Goal: Communication & Community: Ask a question

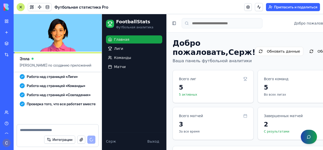
scroll to position [407, 0]
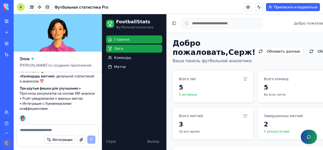
click at [134, 52] on link "Лиги" at bounding box center [134, 48] width 56 height 8
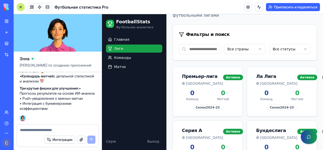
scroll to position [50, 0]
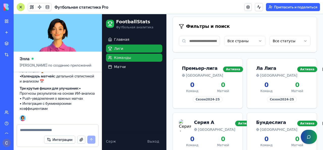
click at [127, 58] on span "Команды" at bounding box center [122, 57] width 17 height 5
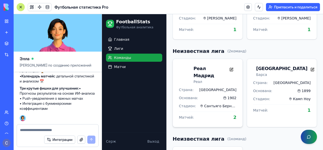
scroll to position [151, 0]
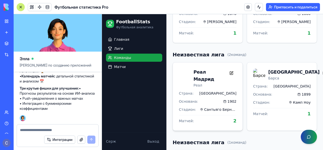
click at [204, 74] on div "Реал Мадрид" at bounding box center [210, 75] width 33 height 14
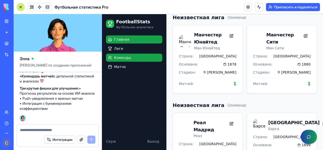
click at [127, 42] on link "Главная" at bounding box center [134, 39] width 56 height 8
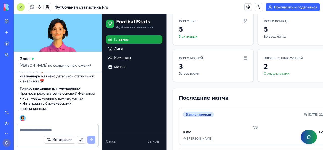
scroll to position [50, 0]
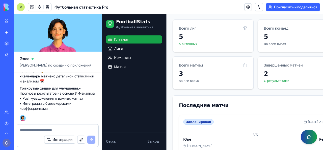
click at [243, 67] on icon at bounding box center [245, 65] width 4 height 4
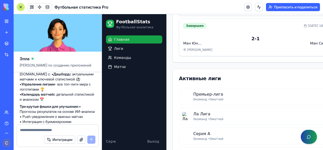
scroll to position [381, 0]
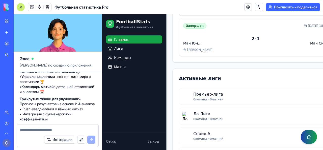
click at [191, 80] on div "Последние матчи Запланирован 18.01.2025, 21:30 Юве VS Реал Альянц Стадиум Завер…" at bounding box center [256, 54] width 166 height 271
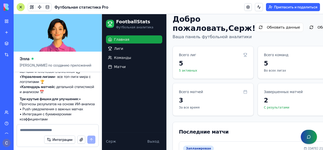
scroll to position [0, 0]
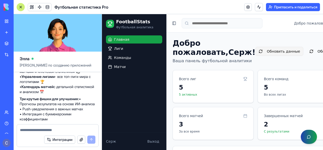
click at [255, 56] on button "Обновить данные" at bounding box center [279, 51] width 48 height 9
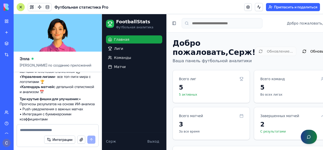
click at [308, 138] on button "button" at bounding box center [309, 136] width 16 height 14
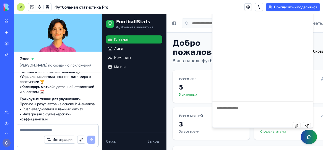
click at [205, 57] on h1 "Добро пожаловать, Серж !" at bounding box center [214, 48] width 83 height 18
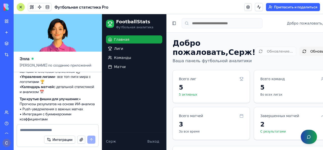
click at [299, 56] on button "Обновить" at bounding box center [315, 51] width 32 height 9
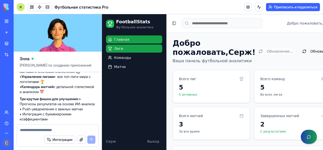
click at [139, 49] on link "Лиги" at bounding box center [134, 48] width 56 height 8
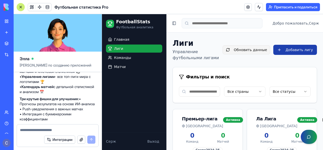
click at [240, 51] on button "Обновить данные" at bounding box center [247, 49] width 48 height 9
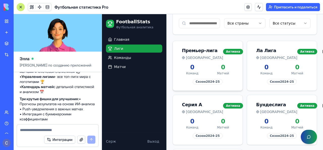
scroll to position [76, 0]
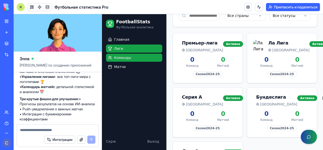
click at [126, 57] on span "Команды" at bounding box center [122, 57] width 17 height 5
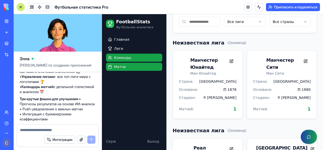
click at [130, 66] on link "Матчи" at bounding box center [134, 67] width 56 height 8
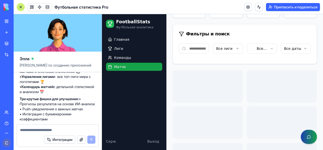
scroll to position [74, 0]
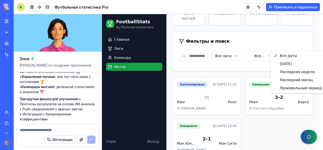
click at [299, 44] on html "FootballStats Футбольная аналитика Главная Лиги Команды Матчи Серж Выход Toggle…" at bounding box center [212, 51] width 221 height 222
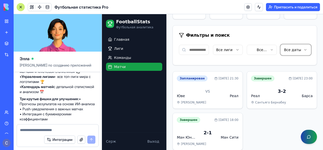
click at [270, 46] on html "FootballStats Футбольная аналитика Главная Лиги Команды Матчи Серж Выход Toggle…" at bounding box center [212, 48] width 221 height 216
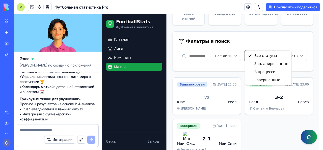
click at [270, 46] on html "FootballStats Футбольная аналитика Главная Лиги Команды Матчи Серж Выход Toggle…" at bounding box center [212, 51] width 221 height 222
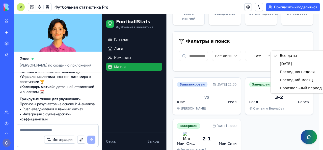
click at [292, 44] on html "FootballStats Футбольная аналитика Главная Лиги Команды Матчи Серж Выход Toggle…" at bounding box center [212, 51] width 221 height 222
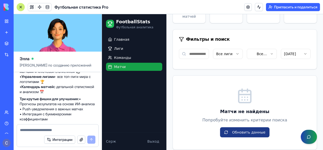
click at [251, 127] on button "Обновить данные" at bounding box center [244, 132] width 49 height 10
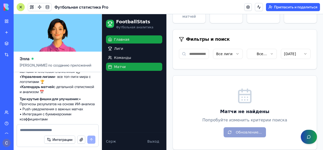
click at [136, 41] on link "Главная" at bounding box center [134, 39] width 56 height 8
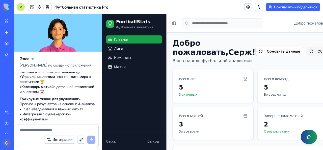
click at [306, 56] on button "Обновить" at bounding box center [322, 51] width 32 height 9
click at [273, 56] on button "Обновить данные" at bounding box center [279, 51] width 48 height 9
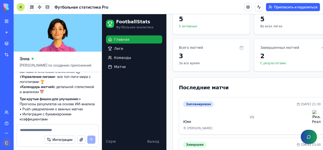
scroll to position [76, 0]
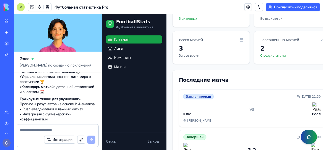
click at [52, 131] on textarea at bounding box center [57, 129] width 75 height 5
type textarea "*"
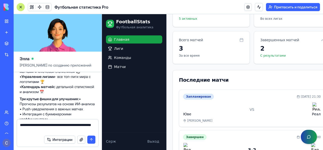
type textarea "**********"
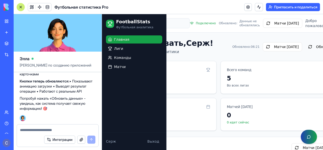
scroll to position [0, 77]
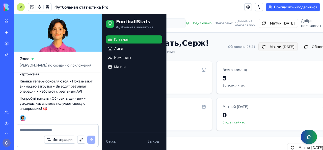
click at [258, 51] on button "Матчи [DATE]" at bounding box center [277, 46] width 39 height 9
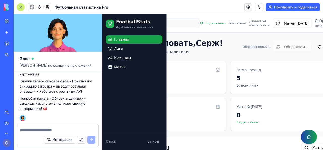
scroll to position [0, 67]
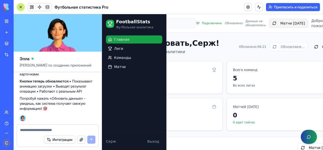
click at [276, 25] on button "Матчи [DATE]" at bounding box center [288, 23] width 39 height 9
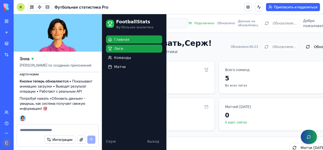
click at [134, 49] on link "Лиги" at bounding box center [134, 48] width 56 height 8
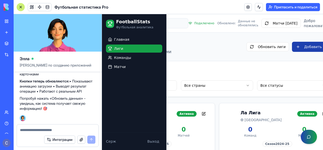
click at [221, 61] on div "Лиги Управление футбольными лигами Обновить лиги Добавить лигу Фильтры и поиск …" at bounding box center [216, 150] width 237 height 222
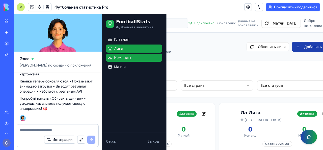
click at [135, 60] on link "Команды" at bounding box center [134, 57] width 56 height 8
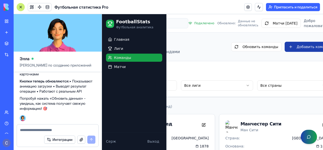
click at [196, 70] on div "Фильтры и поиск" at bounding box center [217, 70] width 237 height 19
click at [141, 65] on link "Матчи" at bounding box center [134, 67] width 56 height 8
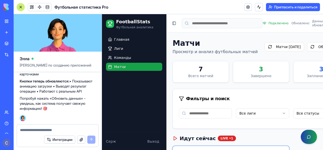
click at [198, 78] on div "Всего матчей" at bounding box center [201, 75] width 48 height 5
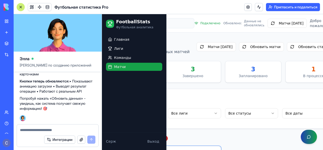
scroll to position [0, 77]
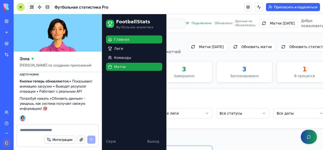
click at [139, 42] on link "Главная" at bounding box center [134, 39] width 56 height 8
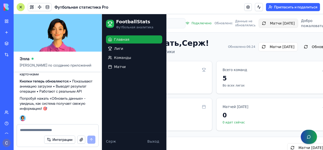
click at [271, 27] on button "Матчи [DATE]" at bounding box center [278, 23] width 39 height 9
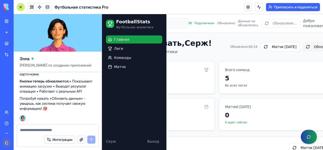
click at [303, 51] on button "Обновить" at bounding box center [319, 46] width 32 height 9
click at [303, 50] on button "Обновить" at bounding box center [319, 46] width 32 height 9
click at [260, 51] on button "Матчи [DATE]" at bounding box center [279, 46] width 39 height 9
click at [303, 51] on button "Обновить" at bounding box center [319, 46] width 32 height 9
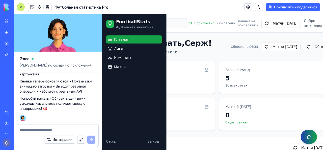
click at [22, 7] on div at bounding box center [21, 7] width 4 height 4
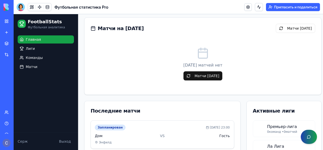
scroll to position [76, 0]
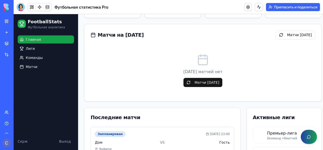
click at [196, 81] on button "Матчи [DATE]" at bounding box center [202, 82] width 39 height 9
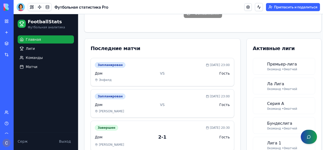
scroll to position [151, 0]
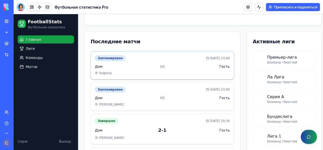
click at [162, 67] on div "Дом VS Гость" at bounding box center [162, 66] width 135 height 5
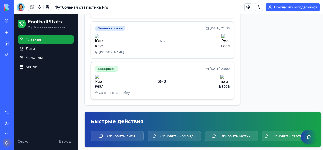
scroll to position [315, 0]
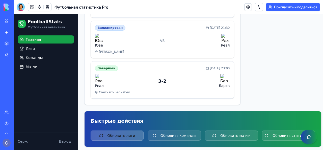
click at [137, 131] on button "Обновить лиги" at bounding box center [117, 135] width 53 height 10
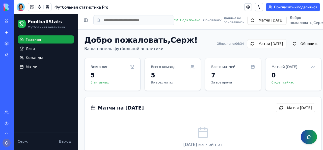
scroll to position [0, 0]
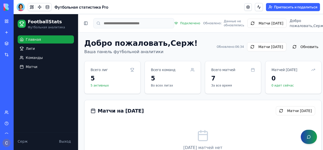
drag, startPoint x: 216, startPoint y: 94, endPoint x: 90, endPoint y: 18, distance: 147.7
click at [19, 3] on div at bounding box center [21, 7] width 8 height 8
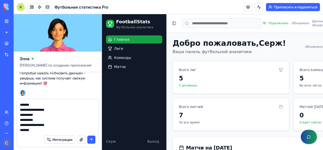
scroll to position [423, 0]
type textarea "**********"
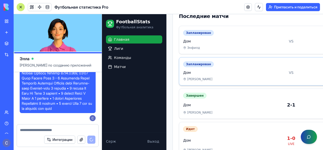
scroll to position [209, 0]
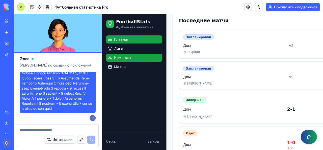
click at [145, 61] on link "Команды" at bounding box center [134, 57] width 56 height 8
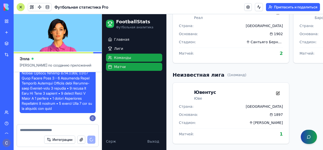
click at [142, 68] on link "Матчи" at bounding box center [134, 67] width 56 height 8
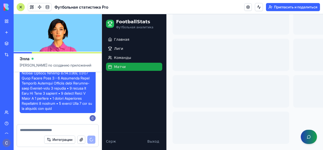
scroll to position [200, 0]
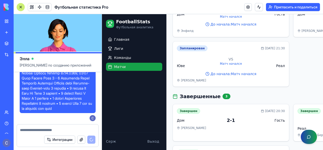
click at [146, 62] on ul "Главная Лиги Команды Матчи" at bounding box center [134, 52] width 56 height 35
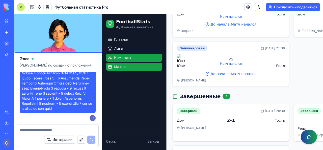
click at [146, 60] on link "Команды" at bounding box center [134, 57] width 56 height 8
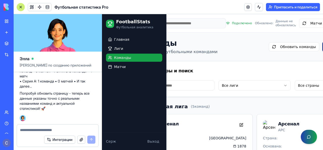
scroll to position [0, 38]
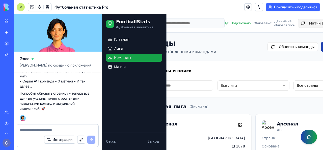
click at [298, 23] on button "Матчи [DATE]" at bounding box center [317, 23] width 39 height 9
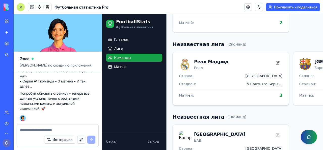
scroll to position [353, 0]
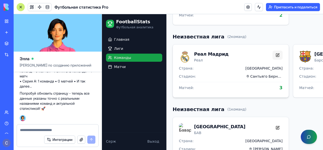
click at [272, 60] on button at bounding box center [277, 54] width 10 height 9
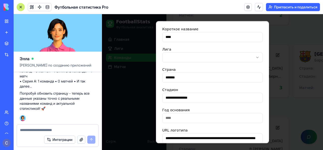
scroll to position [0, 0]
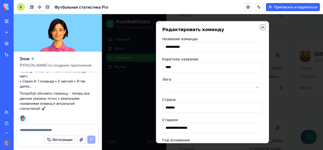
click at [261, 29] on icon "button" at bounding box center [263, 27] width 4 height 4
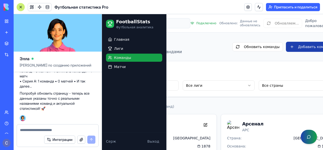
scroll to position [0, 74]
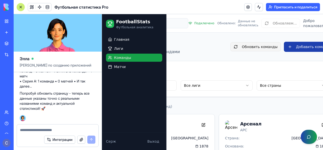
click at [243, 51] on button "Обновить команды" at bounding box center [255, 46] width 50 height 9
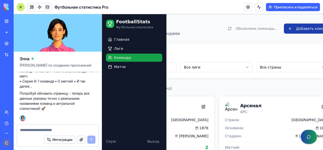
scroll to position [25, 74]
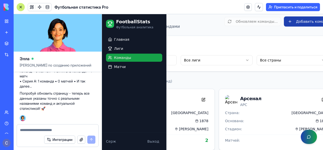
click at [213, 48] on div "Фильтры и поиск" at bounding box center [217, 45] width 224 height 7
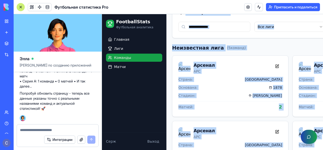
scroll to position [0, 1]
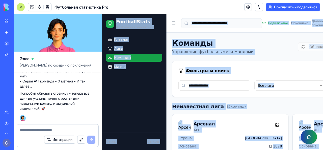
drag, startPoint x: 278, startPoint y: 134, endPoint x: 162, endPoint y: -10, distance: 184.5
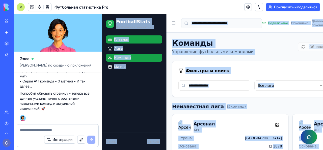
click at [156, 39] on link "Главная" at bounding box center [134, 39] width 56 height 8
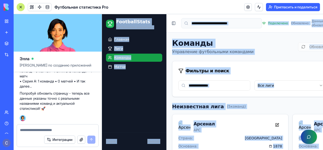
scroll to position [0, 0]
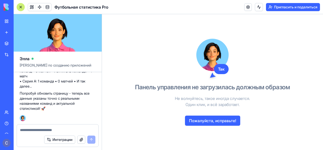
click at [225, 122] on font "Пожалуйста, исправьте!" at bounding box center [212, 120] width 47 height 5
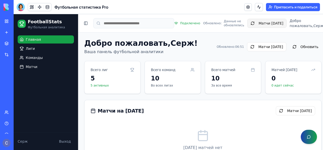
click at [249, 23] on button "Матчи [DATE]" at bounding box center [266, 23] width 39 height 9
drag, startPoint x: 277, startPoint y: 109, endPoint x: 87, endPoint y: -6, distance: 221.7
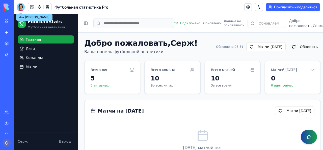
click at [22, 7] on div at bounding box center [21, 7] width 8 height 8
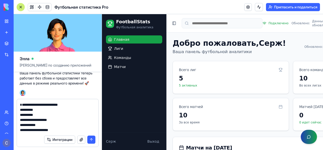
scroll to position [438, 0]
type textarea "**********"
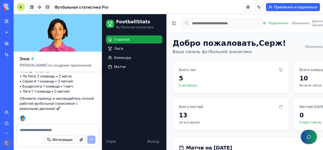
scroll to position [1904, 0]
click at [264, 33] on header "Toggle Sidebar Подключено Обновлено: Данные не обновлялись Матчи [DATE] Добро п…" at bounding box center [291, 23] width 249 height 18
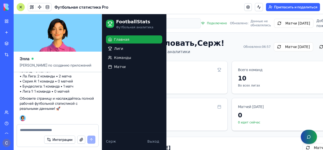
scroll to position [0, 63]
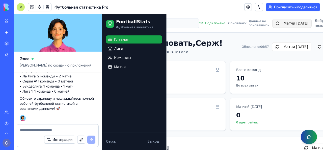
click at [274, 24] on button "Матчи [DATE]" at bounding box center [291, 23] width 39 height 9
drag, startPoint x: 80, startPoint y: 82, endPoint x: 26, endPoint y: 75, distance: 54.4
click at [26, 61] on p "🏆 Связи данных - команды теперь правильно звучат с лигами через правильный иден…" at bounding box center [58, 26] width 76 height 71
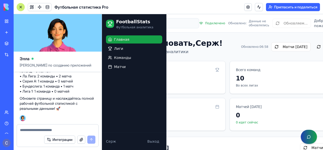
copy p "Матчи на [DATE] - добавлено 3 матча на [DATE] ([DATE]) с разными статусами"
paste textarea "**********"
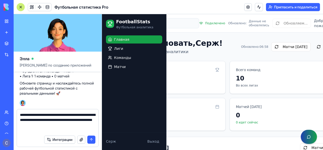
type textarea "**********"
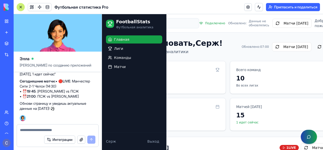
scroll to position [2150, 0]
drag, startPoint x: 205, startPoint y: 91, endPoint x: 207, endPoint y: 83, distance: 8.3
click at [204, 87] on p "5 активных" at bounding box center [168, 85] width 104 height 4
click at [272, 26] on button "Матчи [DATE]" at bounding box center [291, 23] width 39 height 9
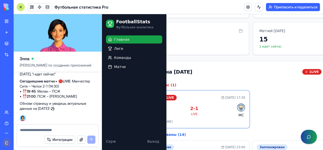
scroll to position [76, 43]
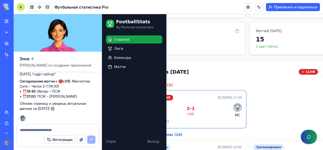
click at [256, 41] on div "15" at bounding box center [308, 39] width 104 height 8
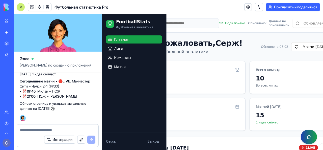
scroll to position [25, 43]
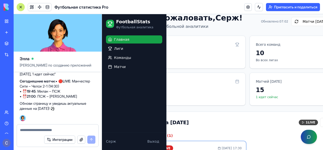
click at [302, 123] on polygon at bounding box center [303, 122] width 2 height 2
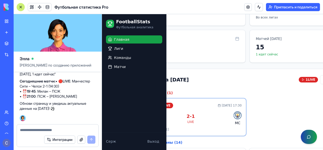
scroll to position [76, 43]
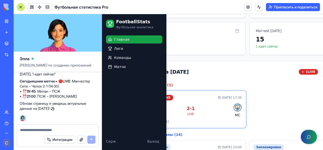
click at [22, 35] on link "Новое приложение" at bounding box center [12, 32] width 20 height 10
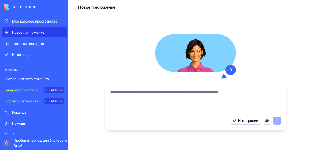
click at [127, 96] on textarea at bounding box center [195, 101] width 171 height 24
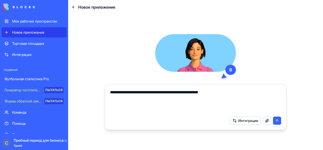
type textarea "**********"
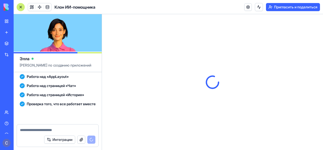
scroll to position [366, 0]
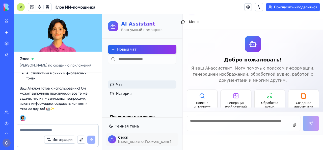
scroll to position [20, 0]
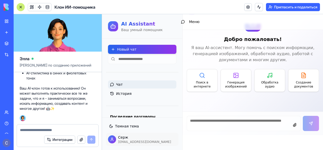
click at [23, 6] on button at bounding box center [21, 7] width 8 height 8
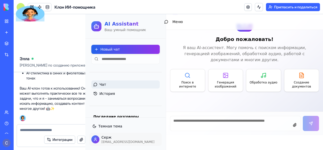
scroll to position [0, 0]
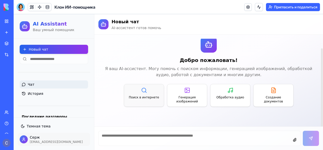
click at [142, 92] on icon at bounding box center [144, 90] width 6 height 6
paste textarea "**********"
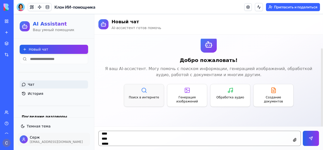
scroll to position [1132, 0]
type textarea "**********"
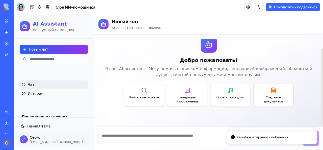
click at [184, 117] on div "Добро пожаловать! Я ваш AI-ассистент. Могу помочь с поиском информации, генерац…" at bounding box center [208, 71] width 220 height 94
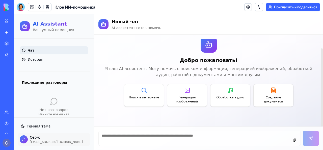
scroll to position [76, 0]
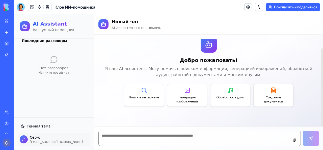
click at [132, 138] on textarea at bounding box center [199, 137] width 202 height 15
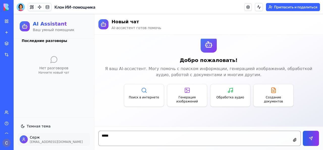
type textarea "******"
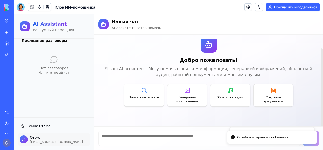
click at [212, 116] on div "Добро пожаловать! Я ваш AI-ассистент. Могу помочь с поиском информации, генерац…" at bounding box center [208, 71] width 220 height 94
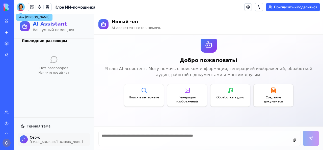
click at [23, 8] on div at bounding box center [21, 7] width 8 height 8
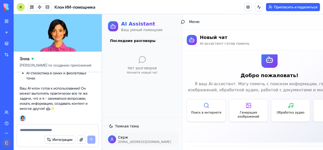
scroll to position [0, 0]
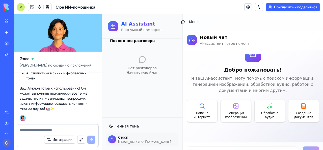
click at [49, 127] on div at bounding box center [57, 128] width 81 height 8
click at [48, 131] on textarea at bounding box center [57, 129] width 75 height 5
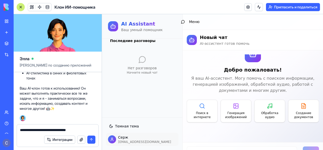
type textarea "**********"
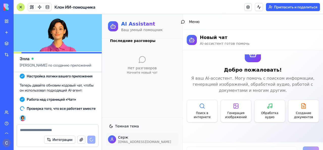
scroll to position [471, 0]
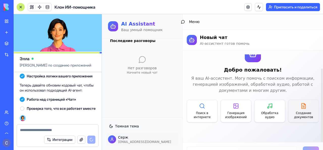
click at [302, 107] on icon at bounding box center [303, 107] width 2 height 0
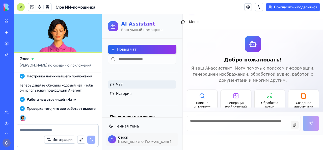
scroll to position [20, 0]
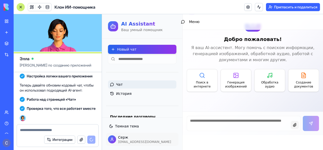
click at [291, 125] on button at bounding box center [295, 125] width 8 height 8
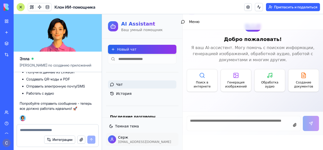
scroll to position [616, 0]
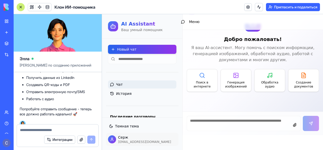
click at [20, 7] on div at bounding box center [21, 7] width 4 height 4
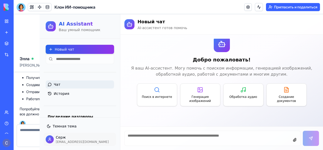
scroll to position [14, 0]
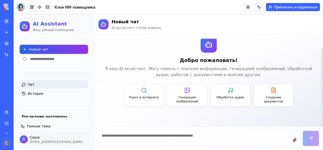
click at [149, 135] on textarea at bounding box center [199, 137] width 202 height 15
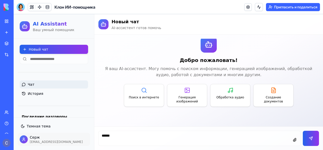
type textarea "******"
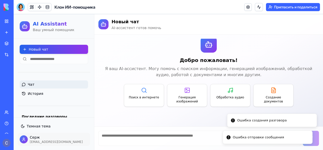
drag, startPoint x: 285, startPoint y: 138, endPoint x: 234, endPoint y: 129, distance: 52.6
click at [234, 130] on li "Ошибка отправки сообщения" at bounding box center [268, 136] width 90 height 13
click at [232, 137] on icon "Notifications alt+T" at bounding box center [233, 137] width 4 height 4
click at [233, 123] on li "Ошибка создания разговора" at bounding box center [272, 119] width 90 height 13
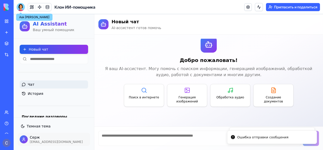
click at [21, 7] on div at bounding box center [21, 7] width 8 height 8
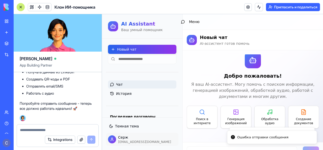
scroll to position [0, 0]
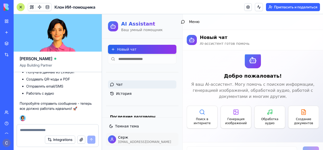
click at [56, 130] on textarea at bounding box center [57, 129] width 75 height 5
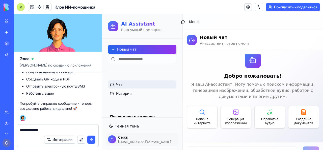
scroll to position [641, 0]
type textarea "**********"
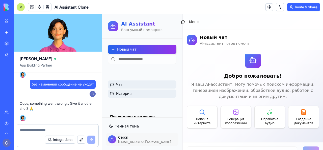
scroll to position [669, 0]
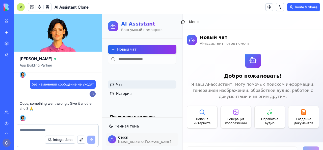
click at [219, 23] on div "Меню" at bounding box center [253, 22] width 140 height 16
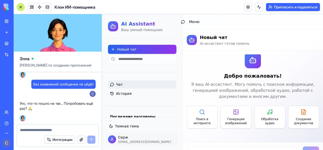
scroll to position [684, 0]
click at [238, 37] on h1 "Новый чат" at bounding box center [225, 37] width 50 height 7
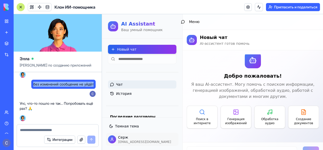
drag, startPoint x: 94, startPoint y: 82, endPoint x: 31, endPoint y: 84, distance: 63.1
click at [31, 84] on div "без изменений сообщение не уйдёт" at bounding box center [63, 83] width 64 height 9
copy font "без изменений сообщение не уйдёт"
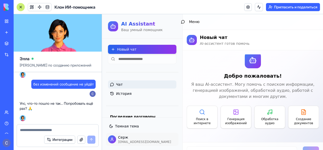
click at [53, 130] on textarea at bounding box center [58, 129] width 76 height 5
paste textarea "**********"
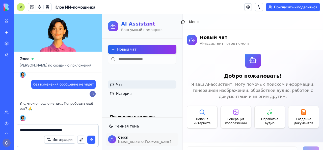
type textarea "**********"
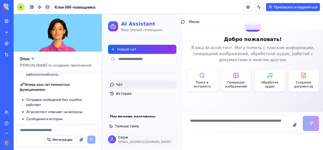
scroll to position [968, 0]
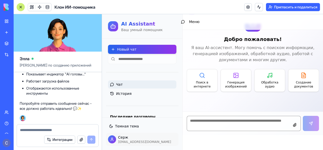
click at [200, 126] on textarea at bounding box center [244, 123] width 114 height 15
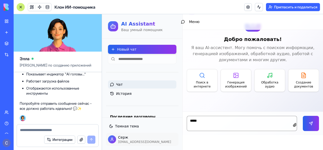
type textarea "******"
click at [56, 129] on textarea at bounding box center [58, 129] width 76 height 5
click at [51, 128] on textarea at bounding box center [58, 129] width 76 height 5
type textarea "**********"
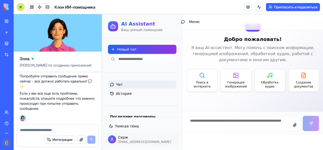
scroll to position [1236, 0]
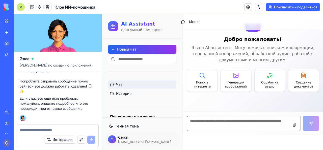
click at [195, 123] on textarea at bounding box center [244, 123] width 114 height 15
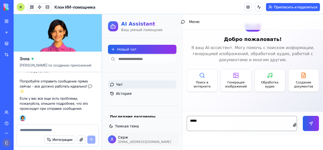
type textarea "******"
click at [72, 131] on textarea at bounding box center [58, 129] width 76 height 5
type textarea "**********"
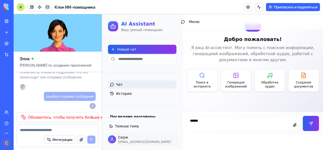
scroll to position [1267, 0]
click at [60, 117] on font "Обновитесь, чтобы получить больше кредитов" at bounding box center [73, 116] width 90 height 5
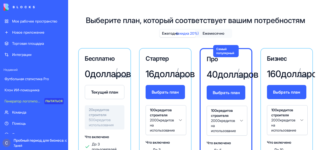
click at [38, 81] on link "Футбольная статистика Pro" at bounding box center [34, 79] width 65 height 10
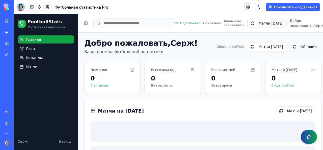
click at [22, 93] on link "Клон ИИ-помощника" at bounding box center [12, 90] width 20 height 10
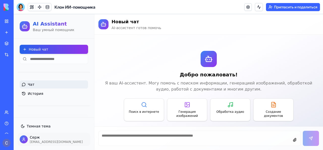
scroll to position [14, 0]
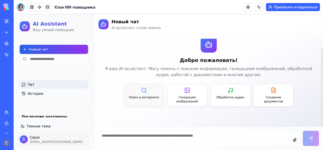
click at [143, 89] on icon at bounding box center [144, 90] width 6 height 6
click at [23, 7] on div at bounding box center [21, 7] width 8 height 8
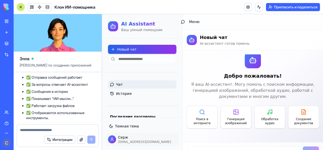
scroll to position [1193, 0]
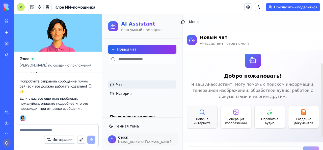
click at [198, 118] on p "Поиск в интернете" at bounding box center [202, 121] width 24 height 8
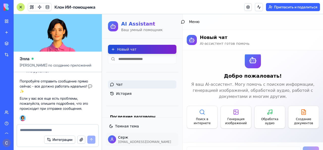
click at [141, 48] on button "Новый чат" at bounding box center [142, 49] width 68 height 9
click at [141, 51] on button "Новый чат" at bounding box center [142, 49] width 68 height 9
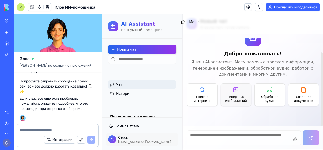
scroll to position [31, 0]
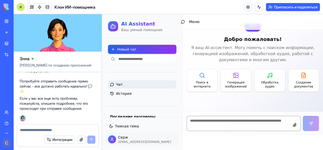
click at [208, 124] on textarea at bounding box center [244, 123] width 114 height 15
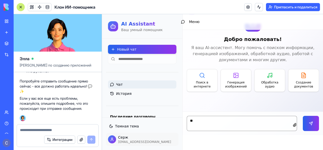
type textarea "***"
click at [48, 128] on textarea at bounding box center [57, 129] width 75 height 5
type textarea "**********"
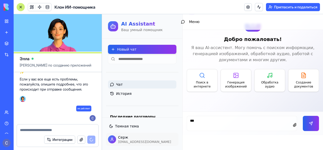
scroll to position [1212, 0]
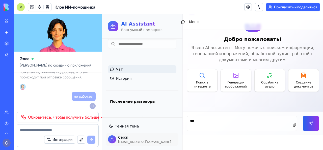
scroll to position [25, 0]
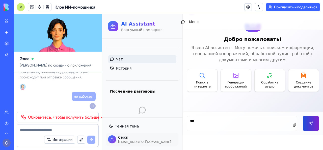
click at [303, 119] on button at bounding box center [311, 123] width 16 height 15
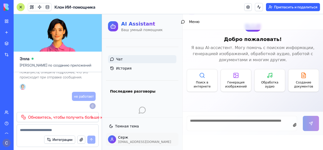
type textarea "***"
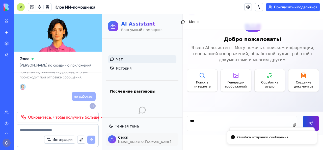
click at [303, 119] on button at bounding box center [311, 123] width 16 height 15
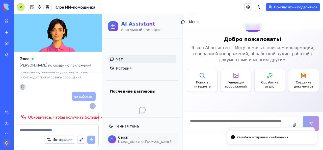
type textarea "***"
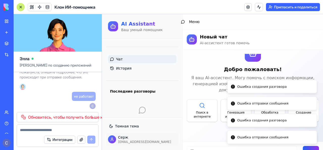
scroll to position [0, 0]
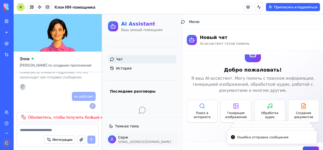
click at [129, 33] on div "AI Assistant Ваш умный помощник" at bounding box center [142, 26] width 80 height 24
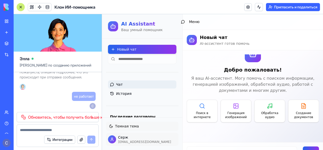
click at [130, 123] on button "Темная тема" at bounding box center [142, 125] width 72 height 9
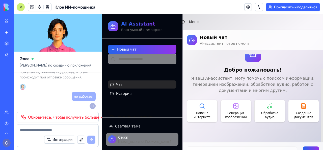
click at [194, 92] on p "Я ваш AI-ассистент. Могу помочь с поиском информации, генерацией изображений, о…" at bounding box center [253, 84] width 132 height 18
click at [141, 61] on input at bounding box center [142, 59] width 68 height 10
click at [190, 80] on p "Я ваш AI-ассистент. Могу помочь с поиском информации, генерацией изображений, о…" at bounding box center [253, 84] width 132 height 18
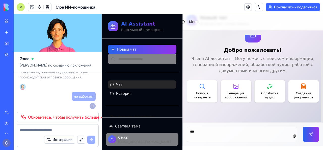
scroll to position [31, 0]
